Goal: Find specific page/section

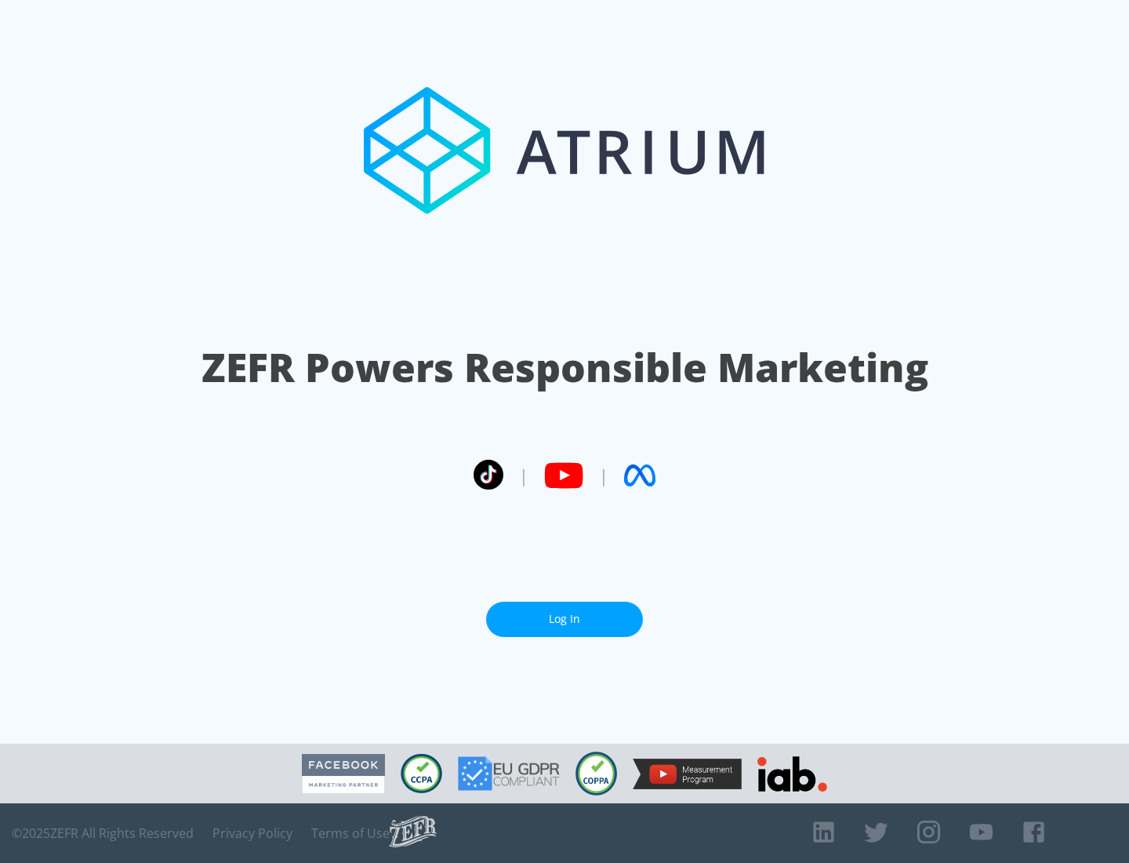
click at [565, 619] on link "Log In" at bounding box center [564, 619] width 157 height 35
